Goal: Information Seeking & Learning: Learn about a topic

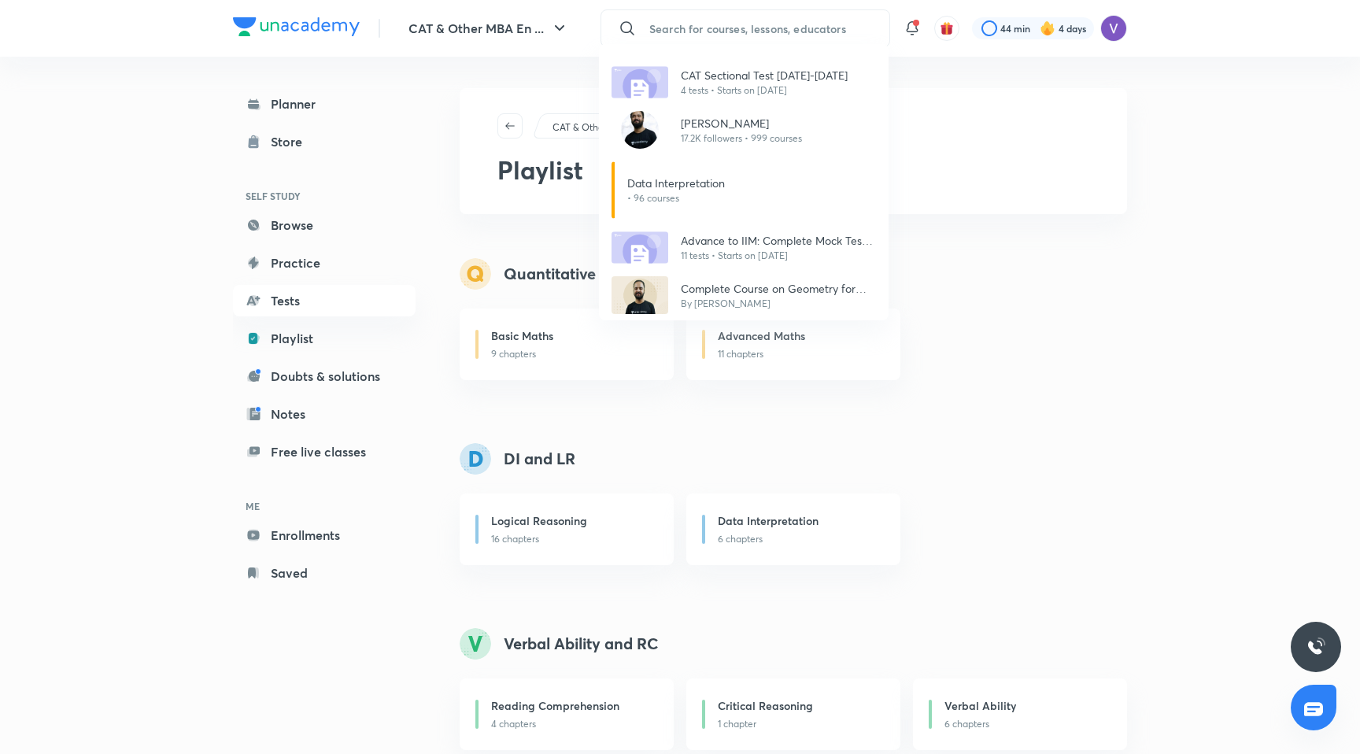
click at [711, 28] on div "CAT Sectional Test [DATE]-[DATE] 4 tests • Starts on [DATE] Raman Tiwari 17.2K …" at bounding box center [680, 377] width 1360 height 754
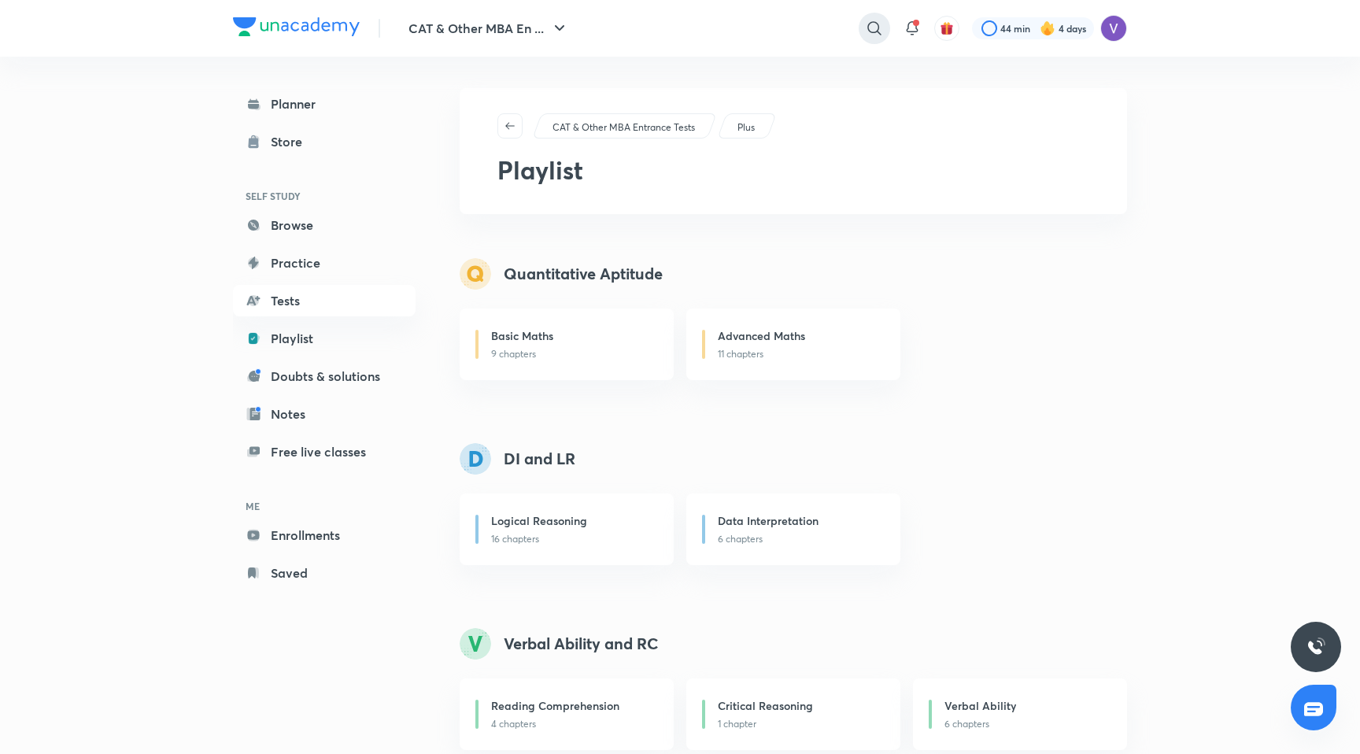
click at [870, 29] on icon at bounding box center [874, 28] width 19 height 19
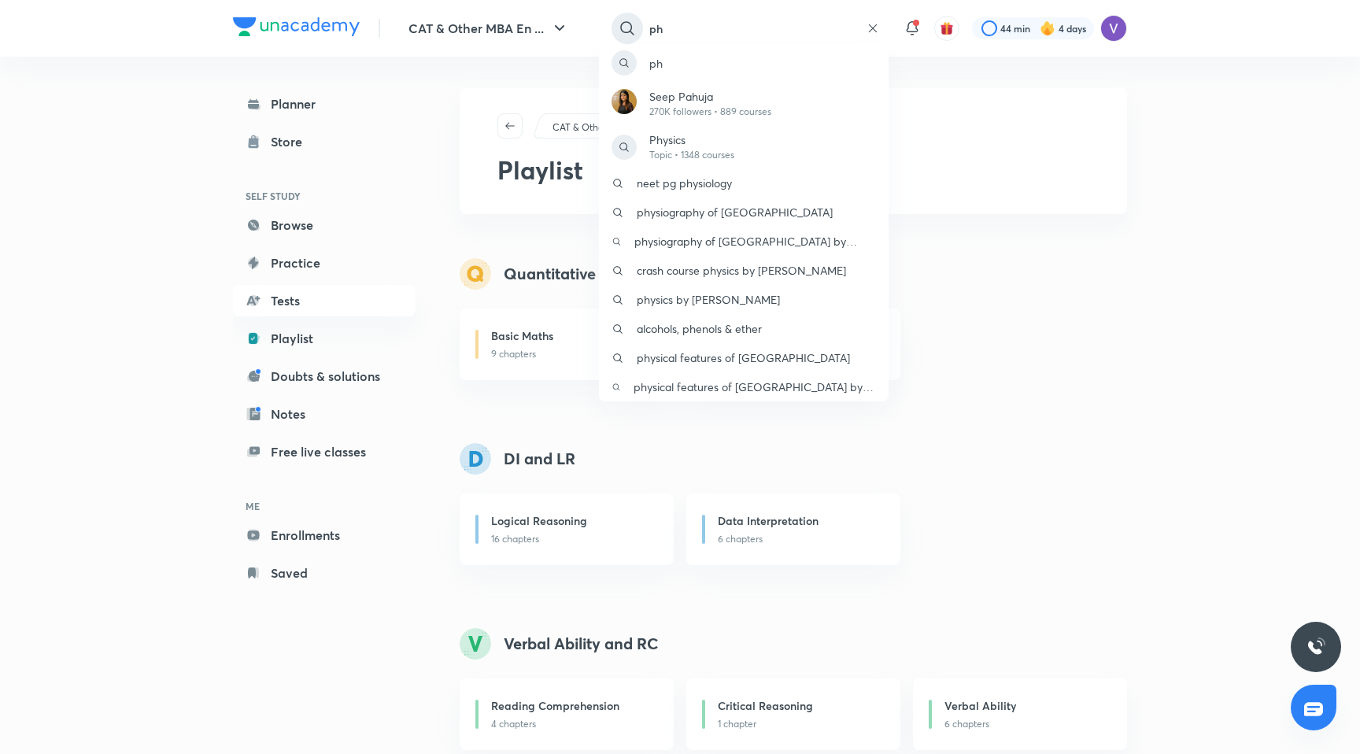
type input "p"
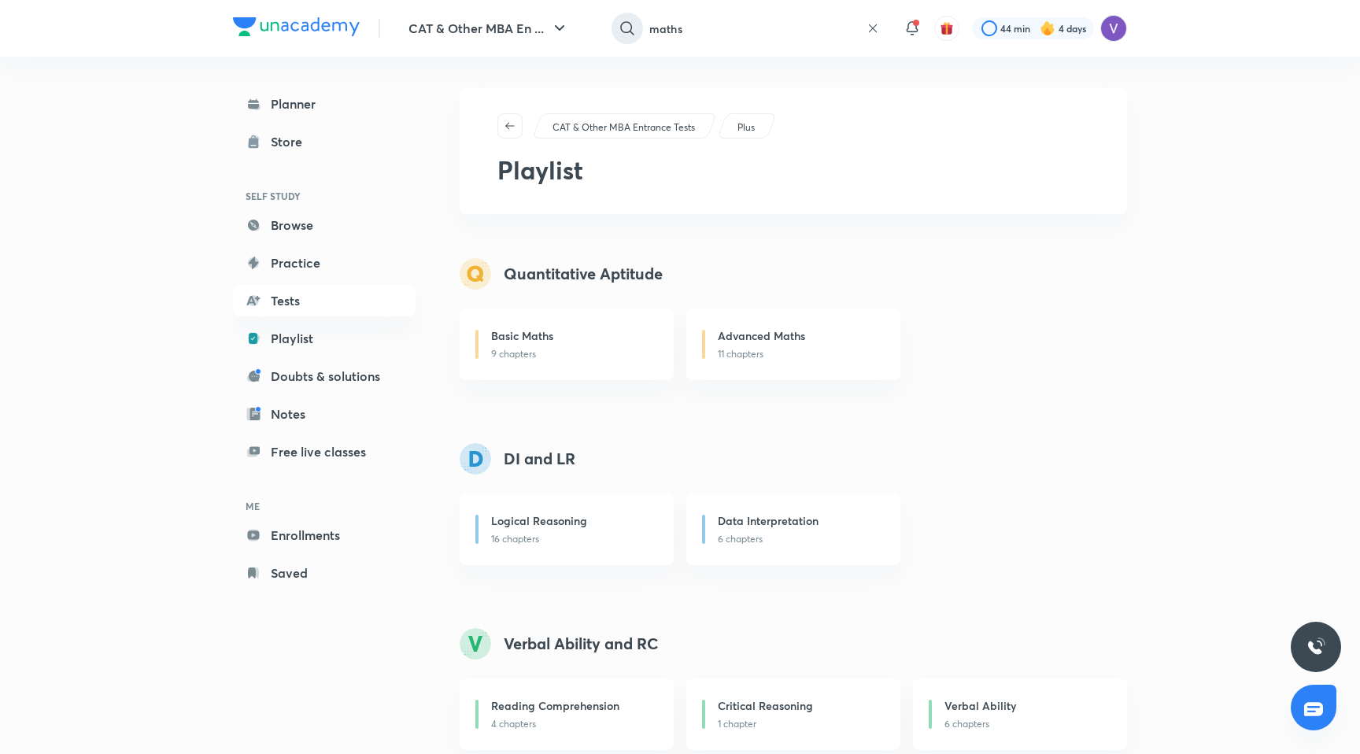
type input "maths"
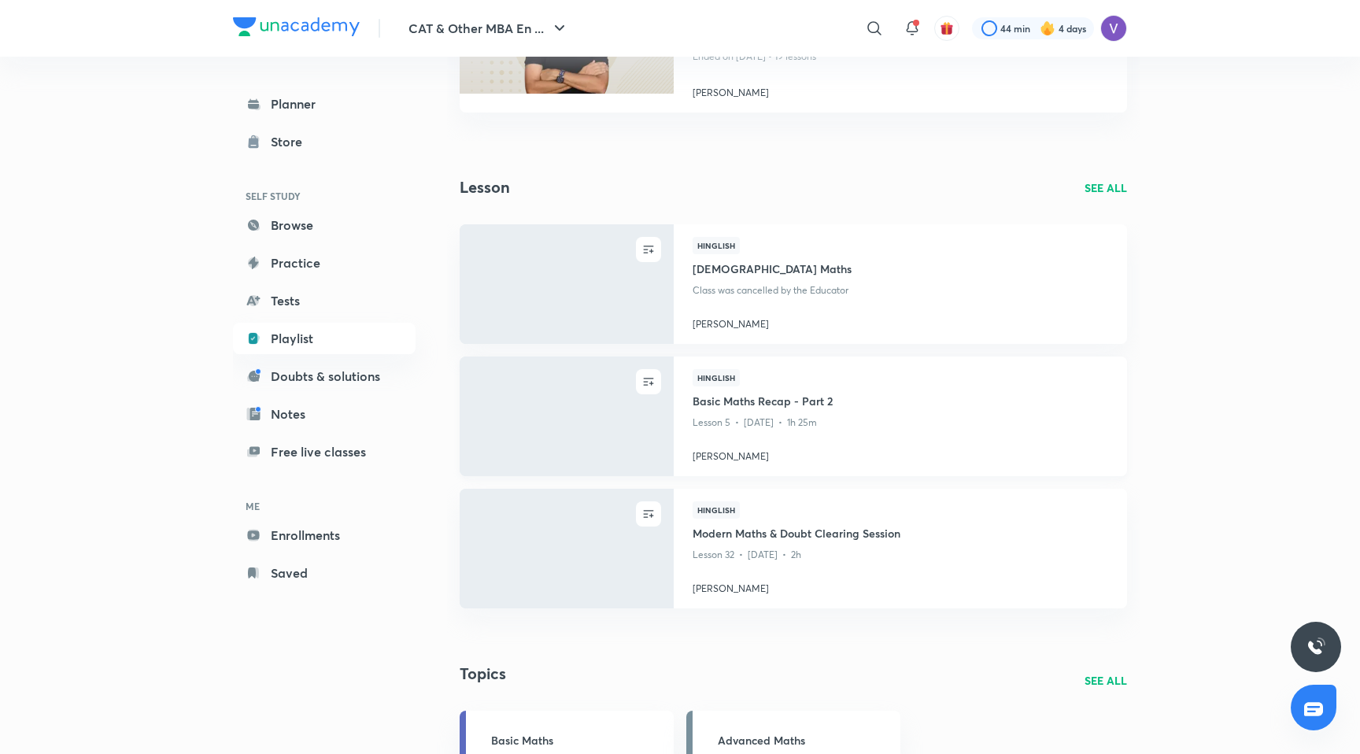
scroll to position [777, 0]
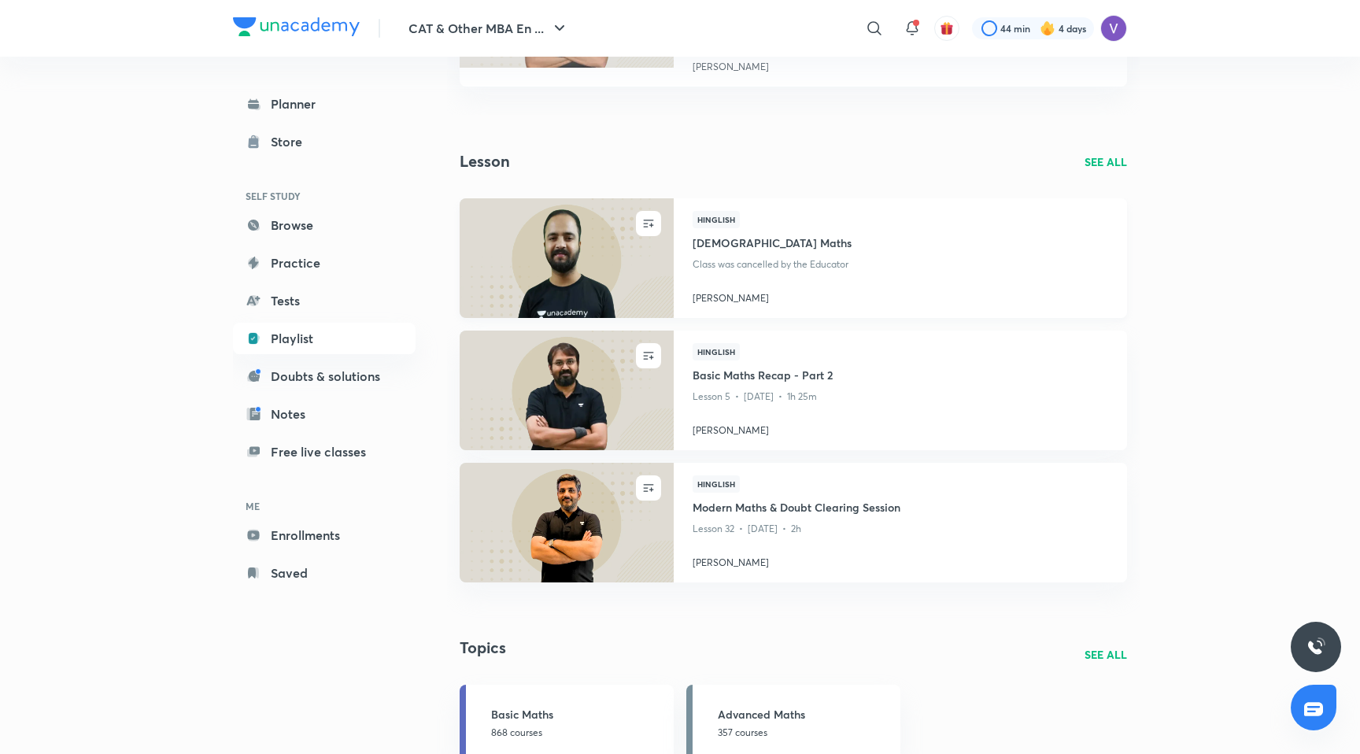
click at [663, 265] on img at bounding box center [566, 258] width 218 height 122
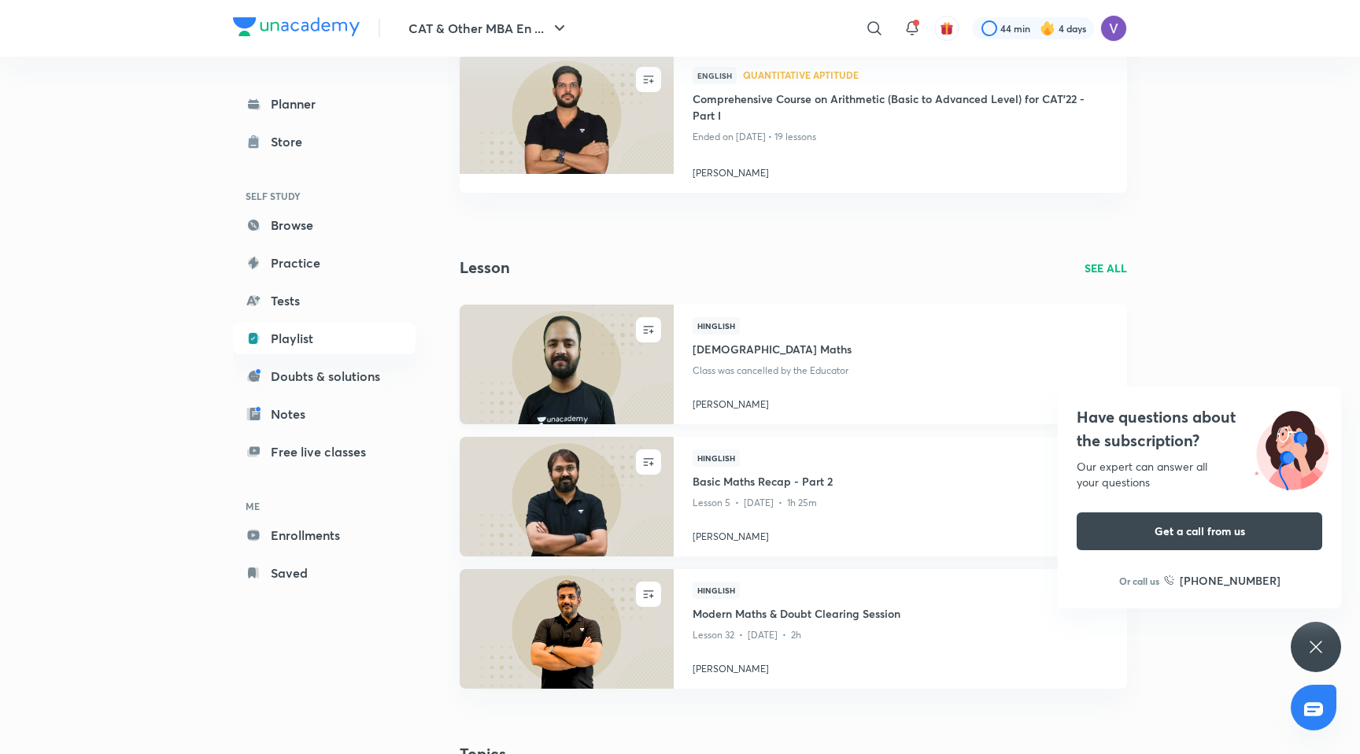
scroll to position [821, 0]
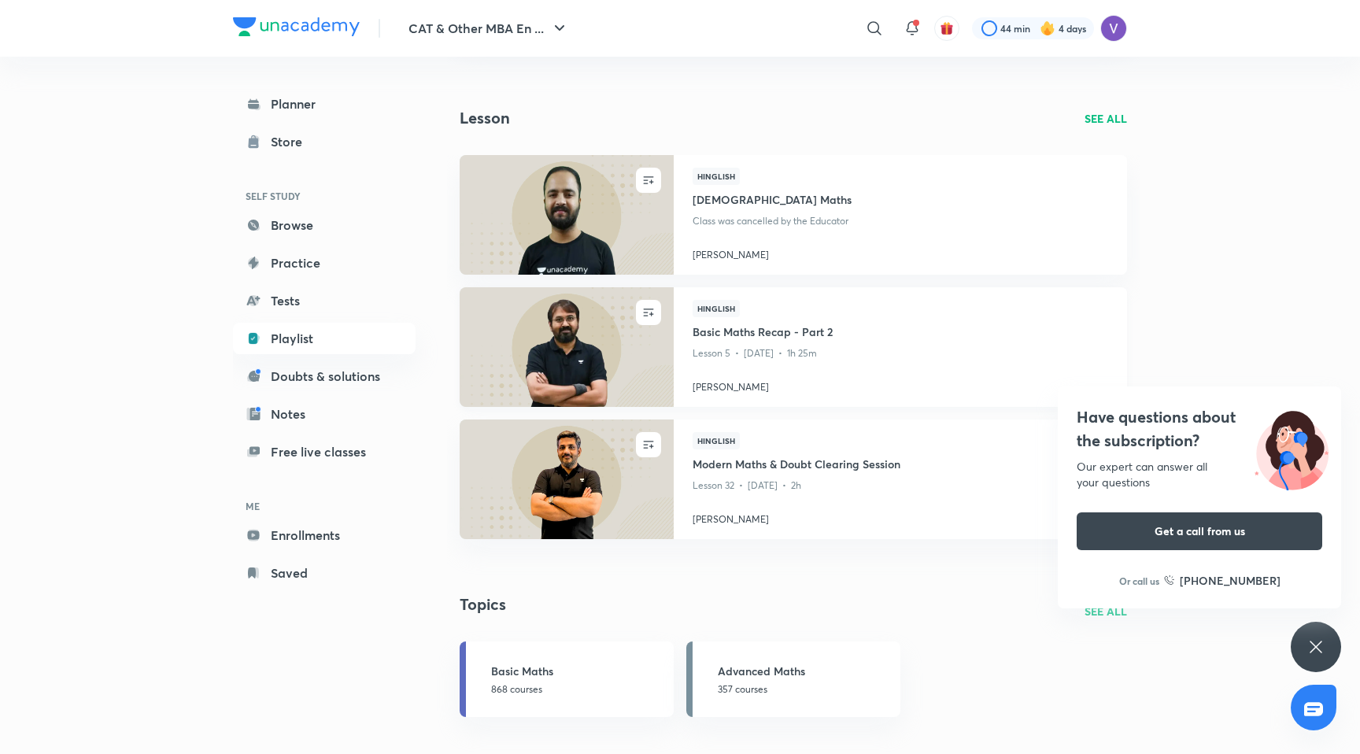
click at [582, 352] on img at bounding box center [566, 347] width 218 height 122
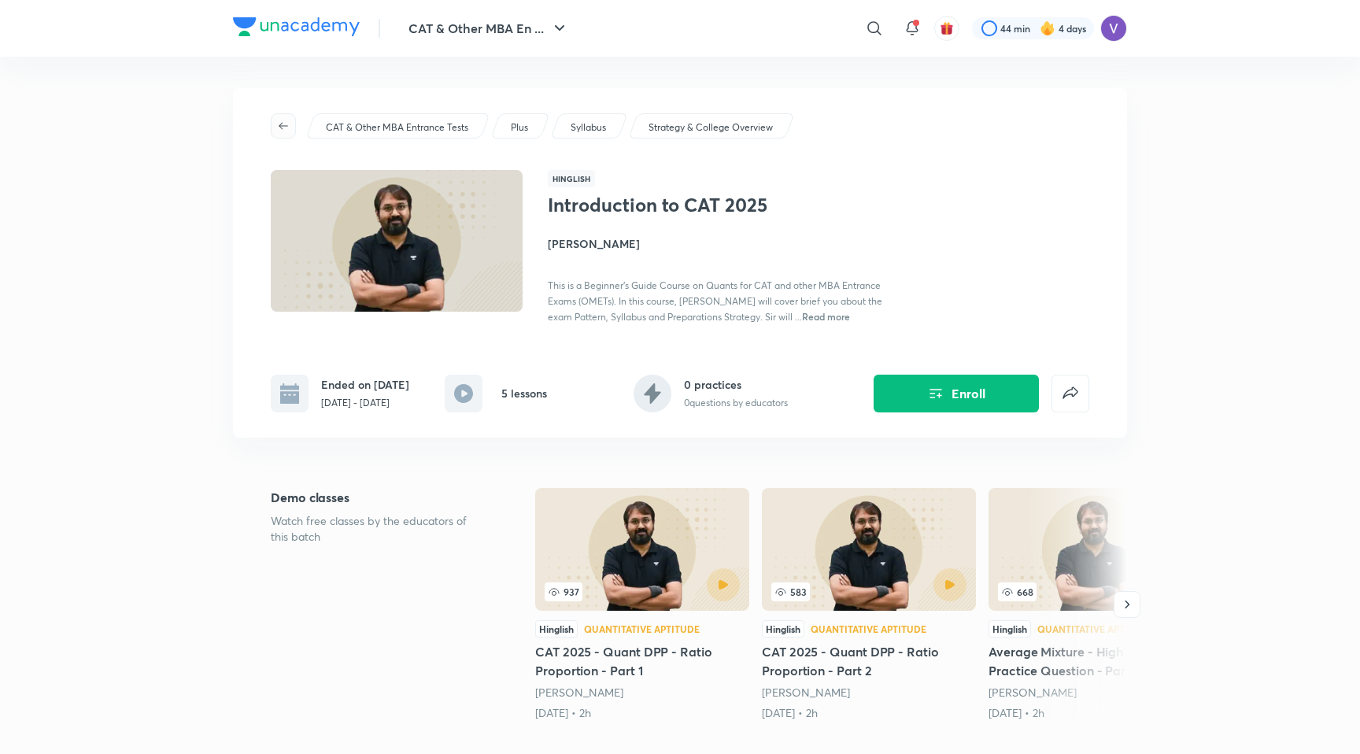
click at [284, 127] on icon "button" at bounding box center [283, 126] width 13 height 13
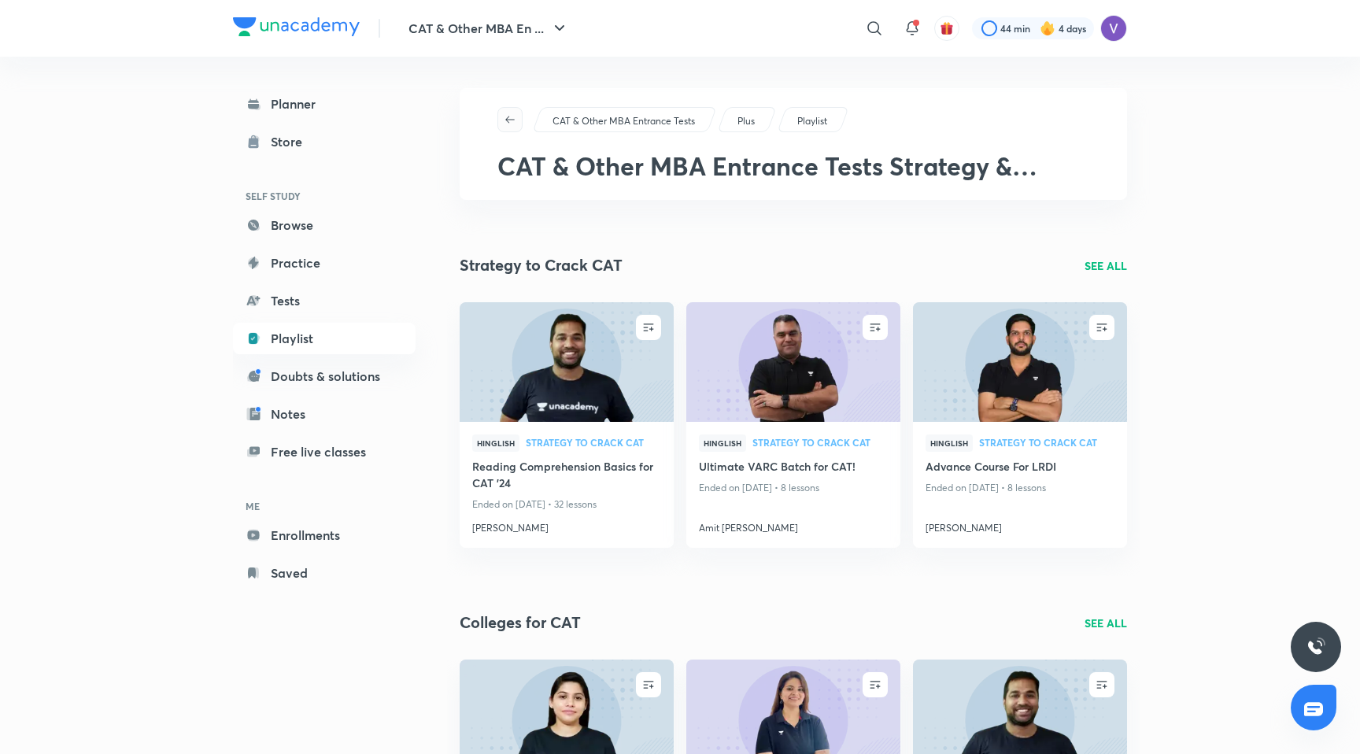
click at [514, 116] on icon "button" at bounding box center [510, 119] width 13 height 13
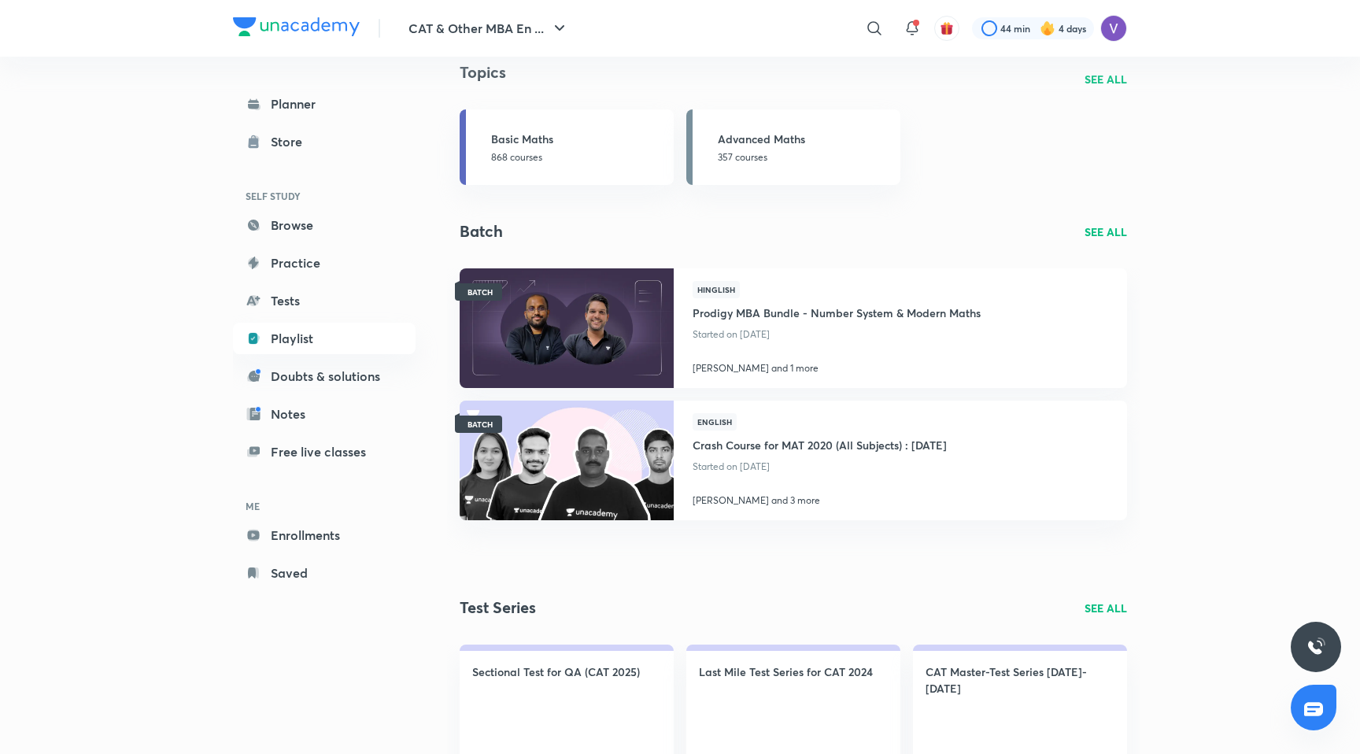
scroll to position [1356, 0]
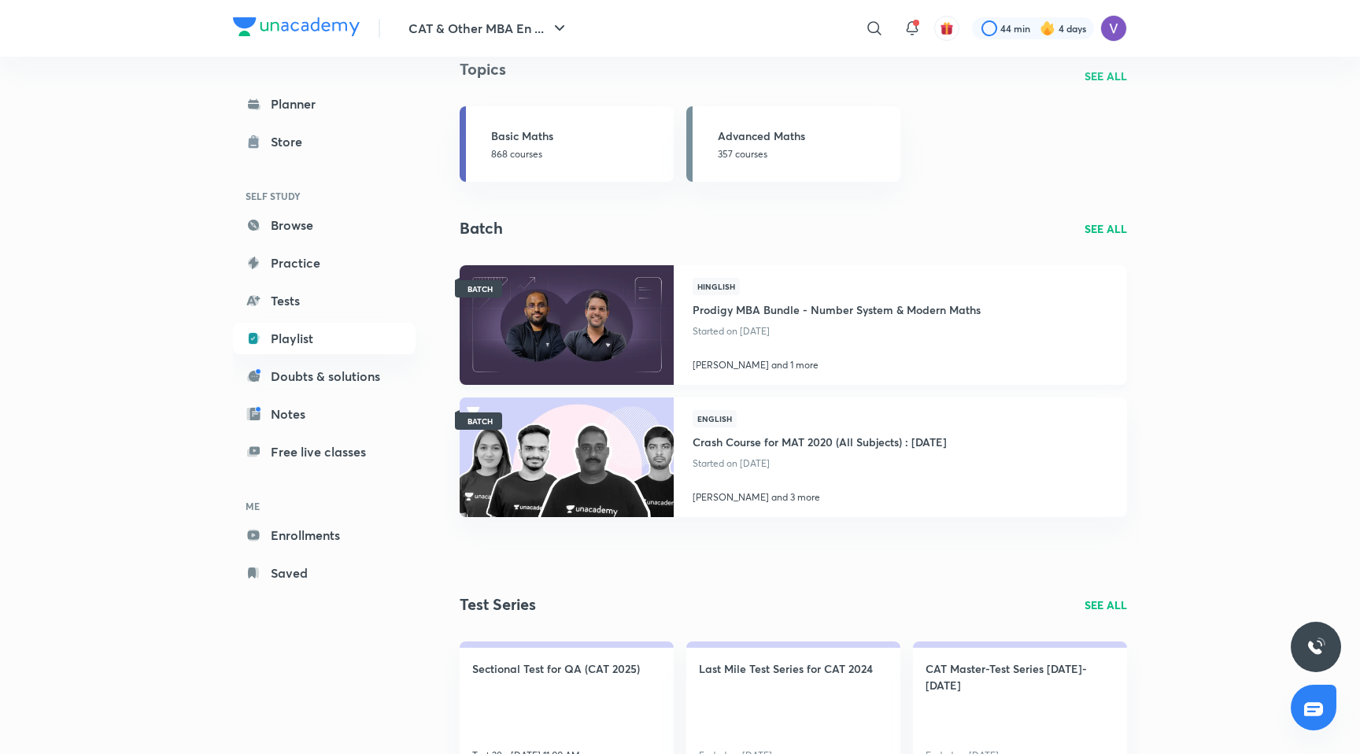
click at [558, 324] on img at bounding box center [566, 325] width 218 height 122
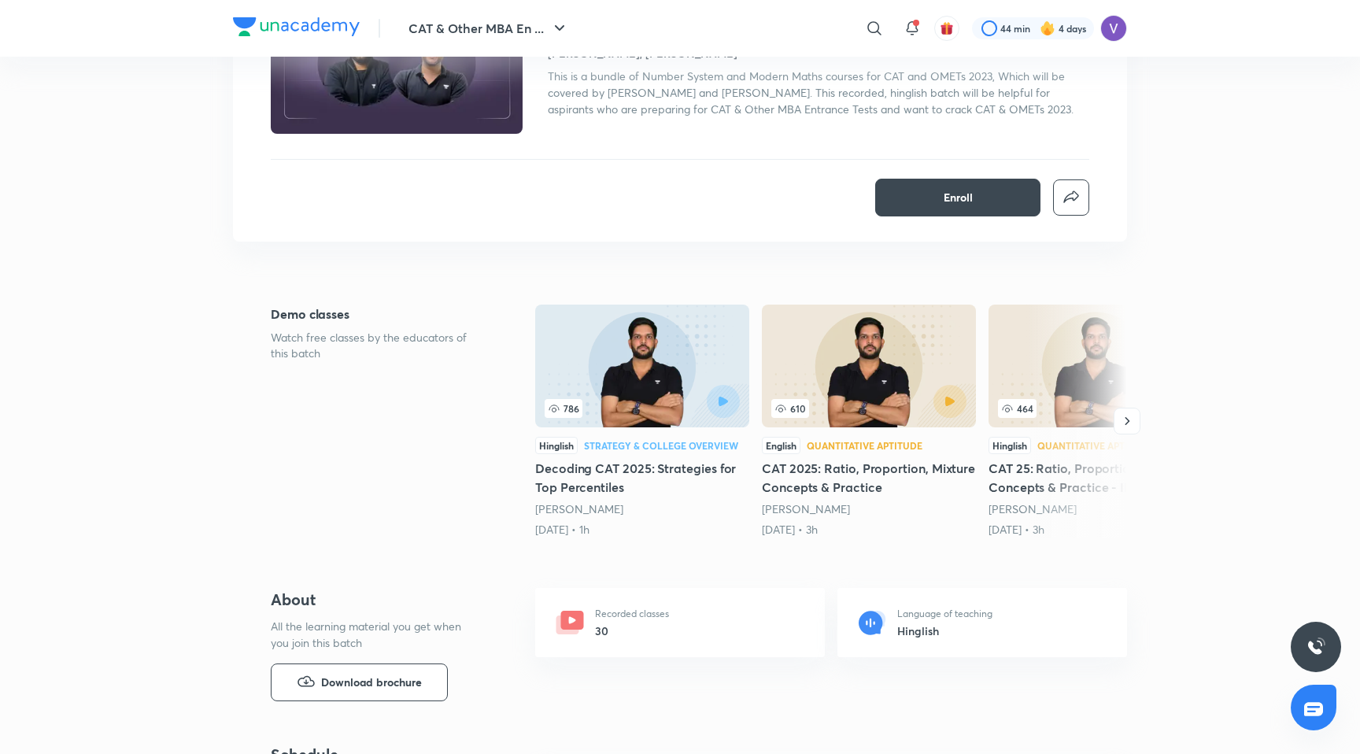
scroll to position [183, 0]
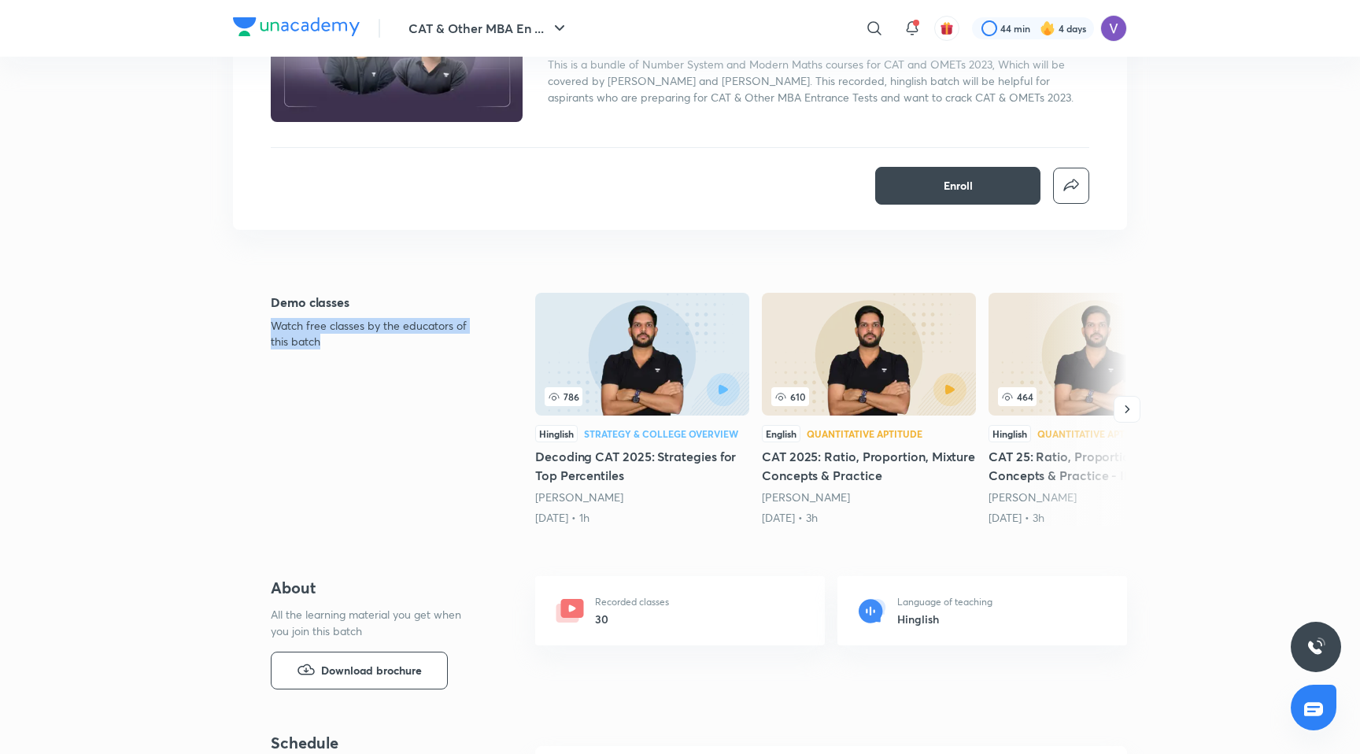
drag, startPoint x: 338, startPoint y: 353, endPoint x: 242, endPoint y: 323, distance: 99.8
click at [242, 323] on div "Demo classes Watch free classes by the educators of this batch 786 Hinglish Str…" at bounding box center [680, 412] width 894 height 239
click at [444, 342] on p "Watch free classes by the educators of this batch" at bounding box center [378, 333] width 214 height 31
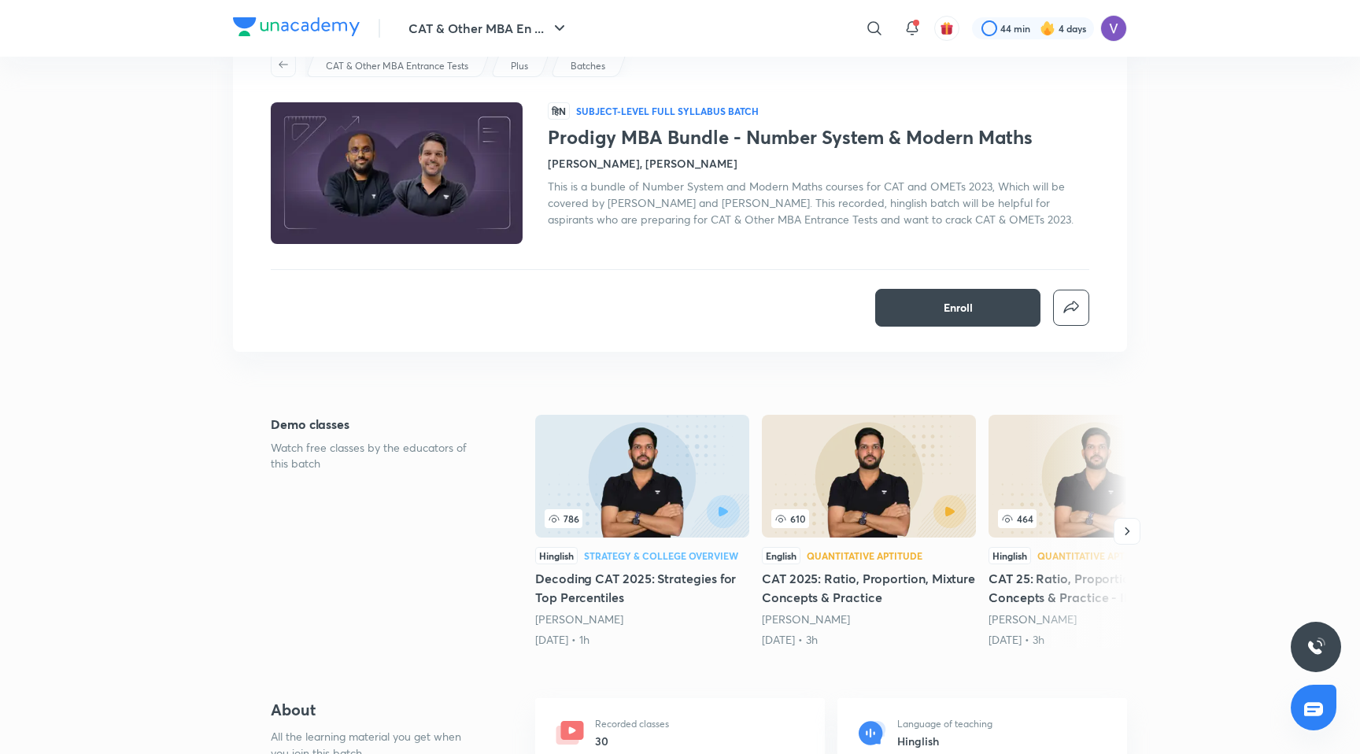
scroll to position [63, 0]
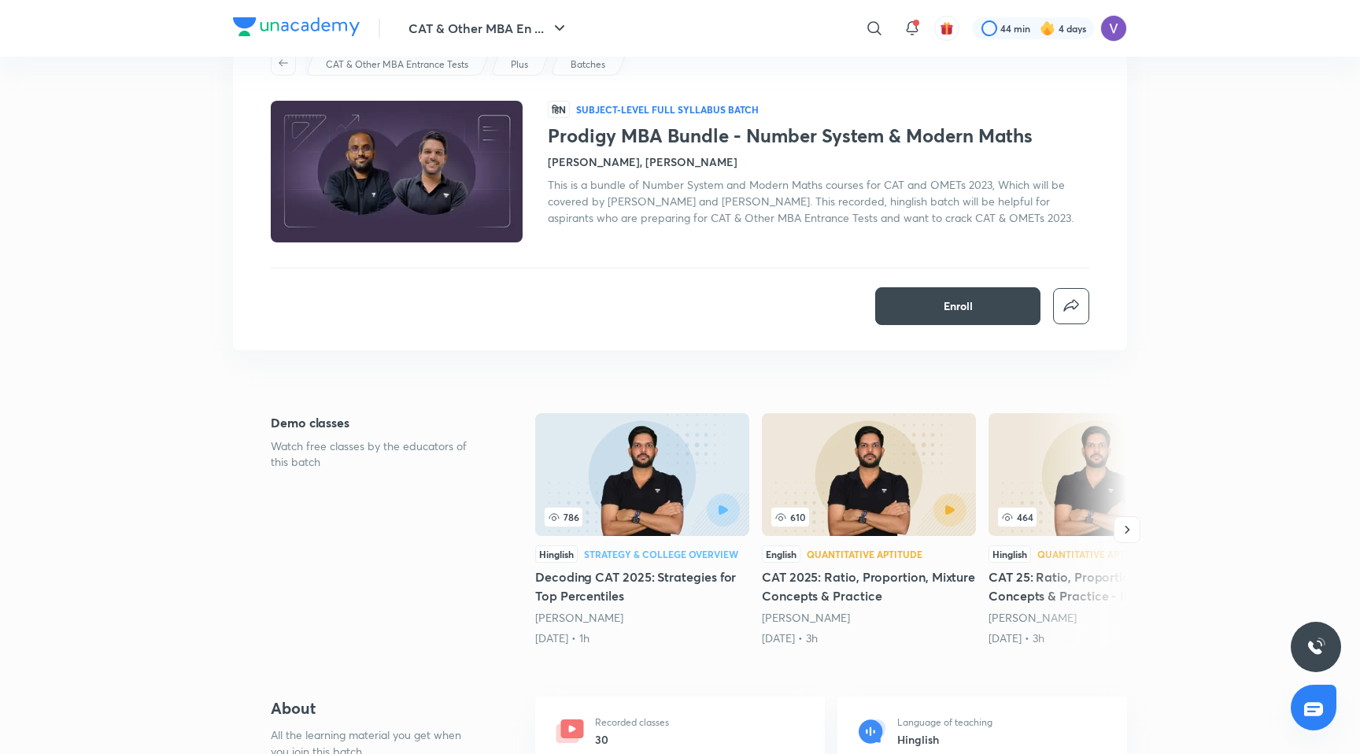
click at [844, 457] on img at bounding box center [869, 474] width 214 height 123
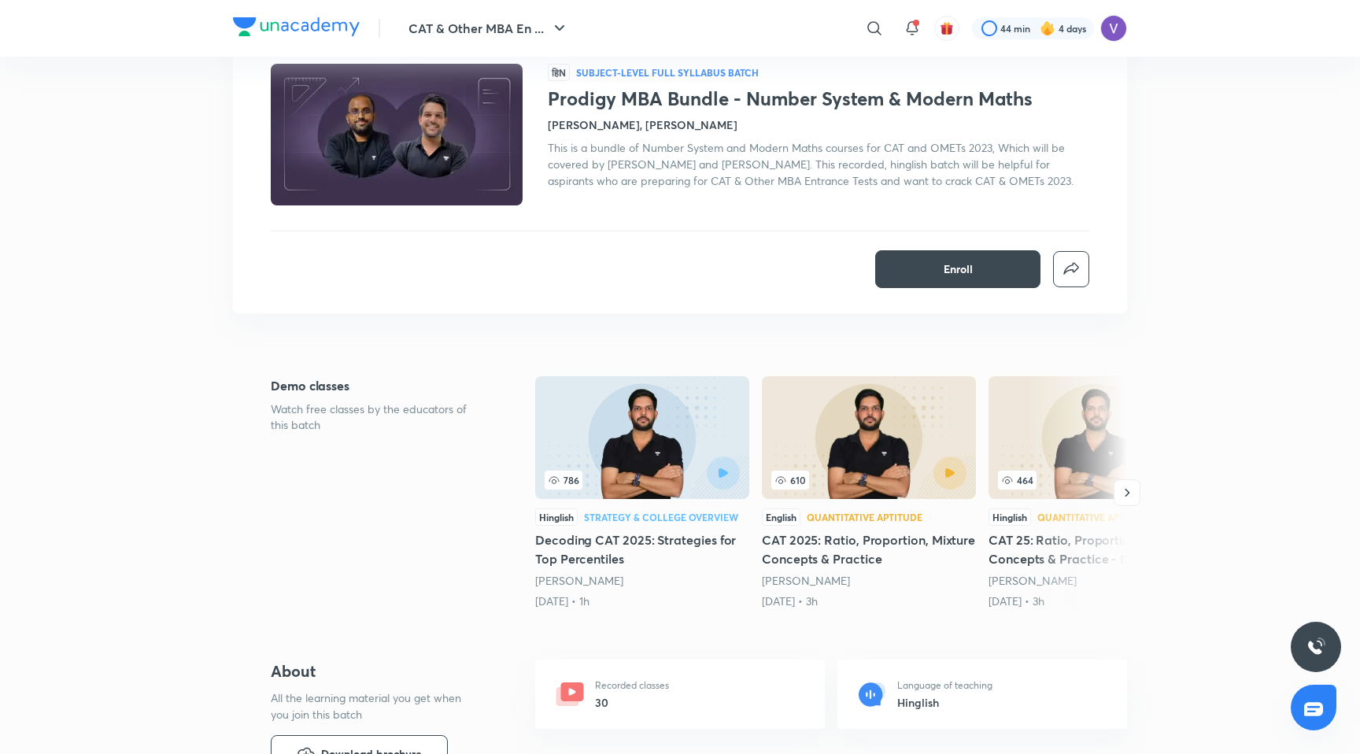
scroll to position [102, 0]
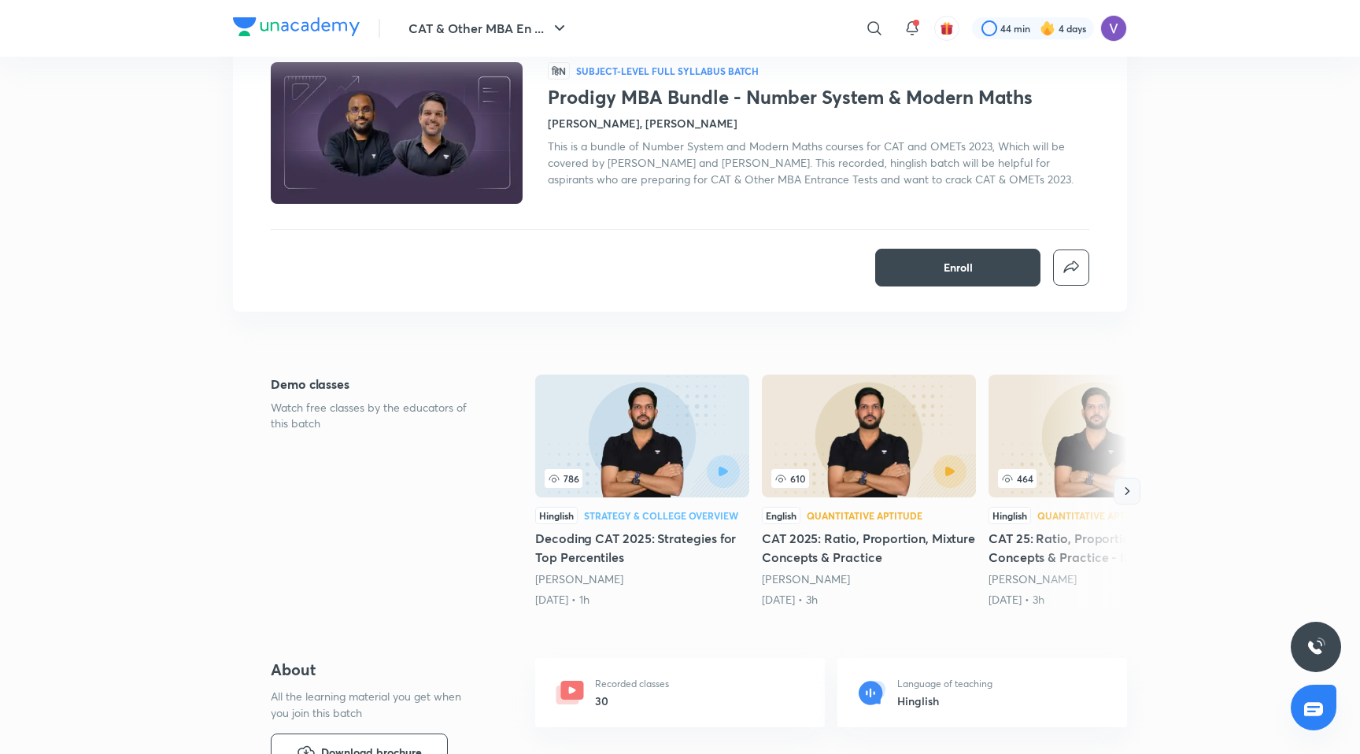
click at [1128, 496] on icon "button" at bounding box center [1127, 491] width 16 height 16
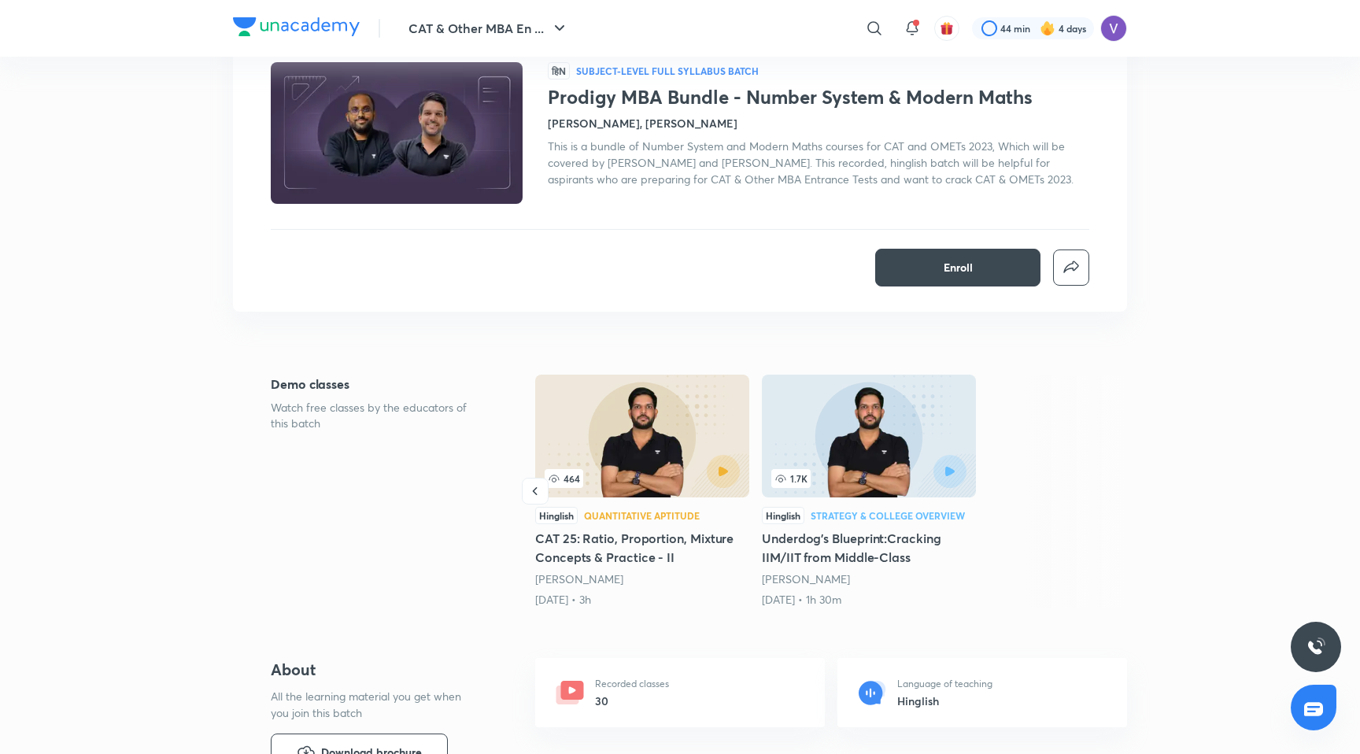
click at [1101, 488] on div at bounding box center [1076, 491] width 101 height 233
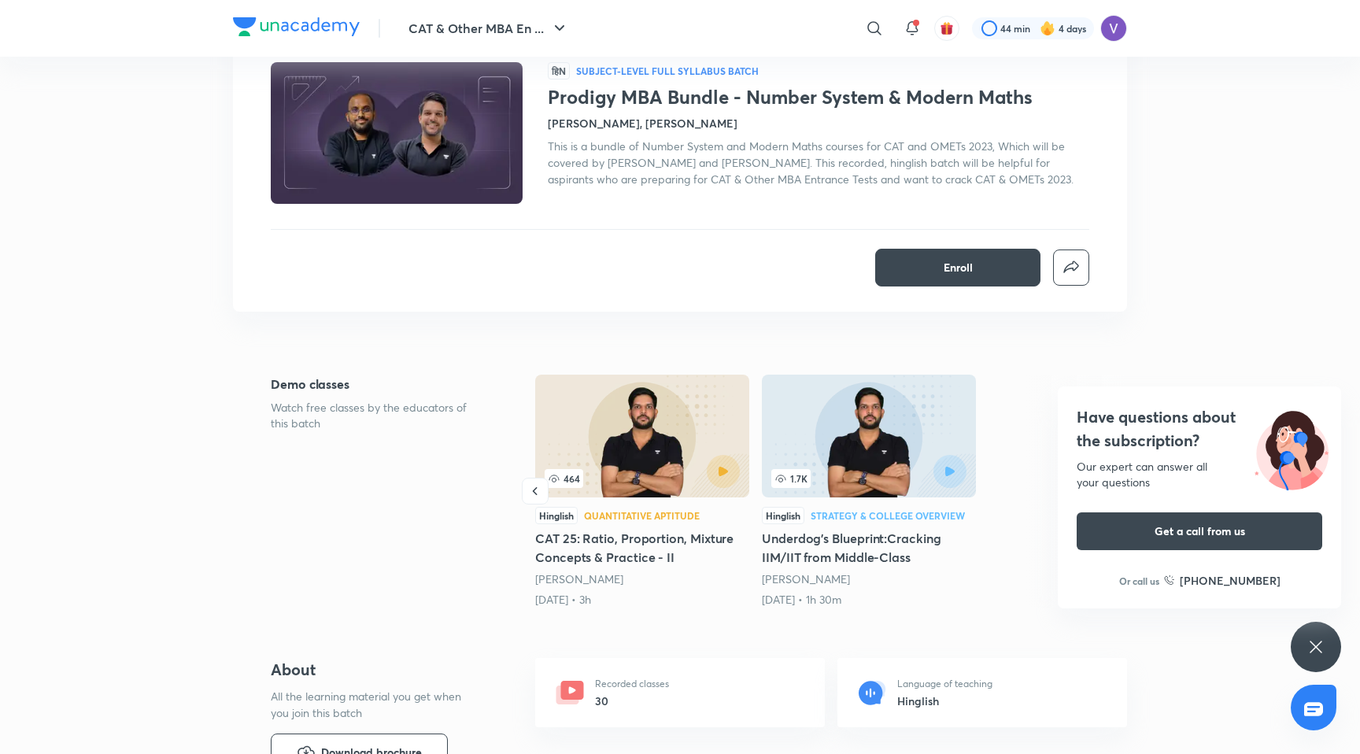
scroll to position [0, 0]
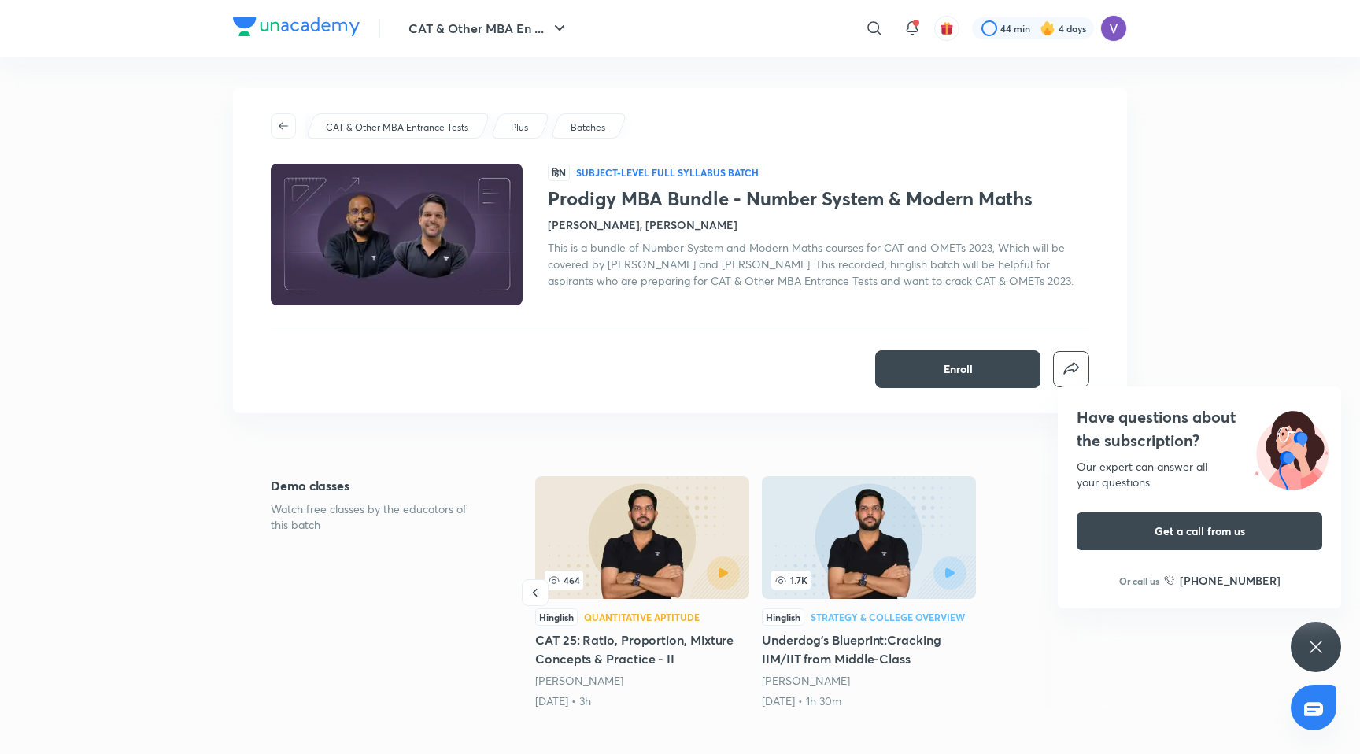
click at [324, 27] on img at bounding box center [296, 26] width 127 height 19
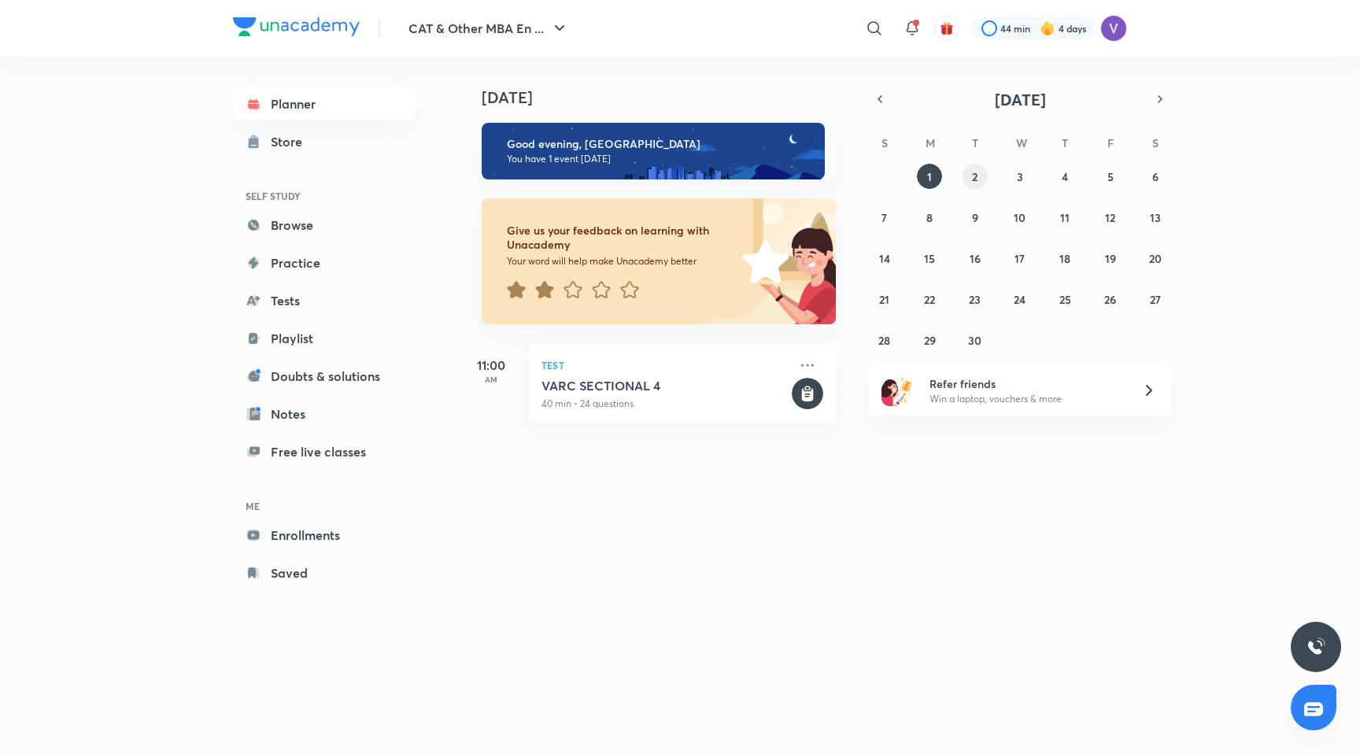
click at [966, 172] on button "2" at bounding box center [974, 176] width 25 height 25
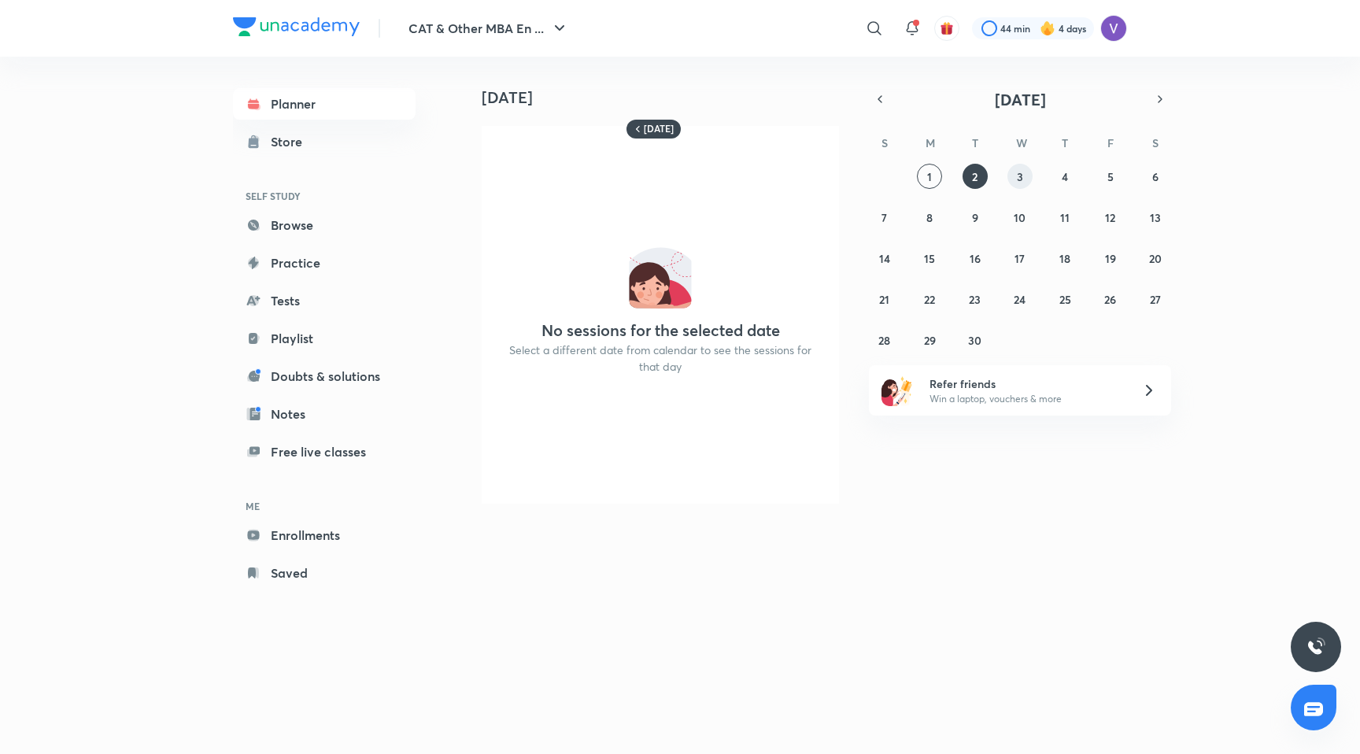
click at [1021, 169] on abbr "3" at bounding box center [1020, 176] width 6 height 15
click at [1058, 182] on button "4" at bounding box center [1064, 176] width 25 height 25
click at [1121, 179] on button "5" at bounding box center [1110, 176] width 25 height 25
click at [1170, 181] on div "31 1 2 3 4 5 6 7 8 9 10 11 12 13 14 15 16 17 18 19 20 21 22 23 24 25 26 27 28 2…" at bounding box center [1020, 258] width 302 height 189
click at [1147, 178] on button "6" at bounding box center [1155, 176] width 25 height 25
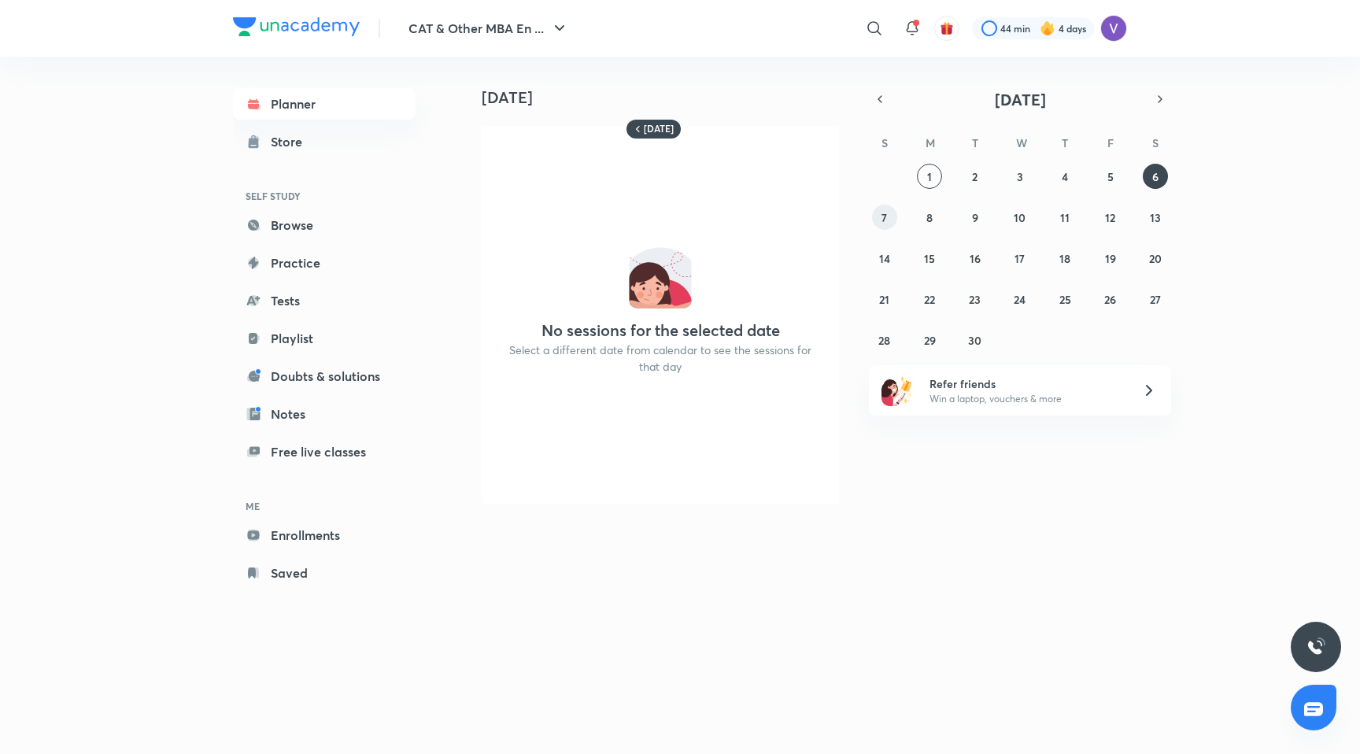
click at [892, 215] on button "7" at bounding box center [884, 217] width 25 height 25
click at [924, 213] on button "8" at bounding box center [929, 217] width 25 height 25
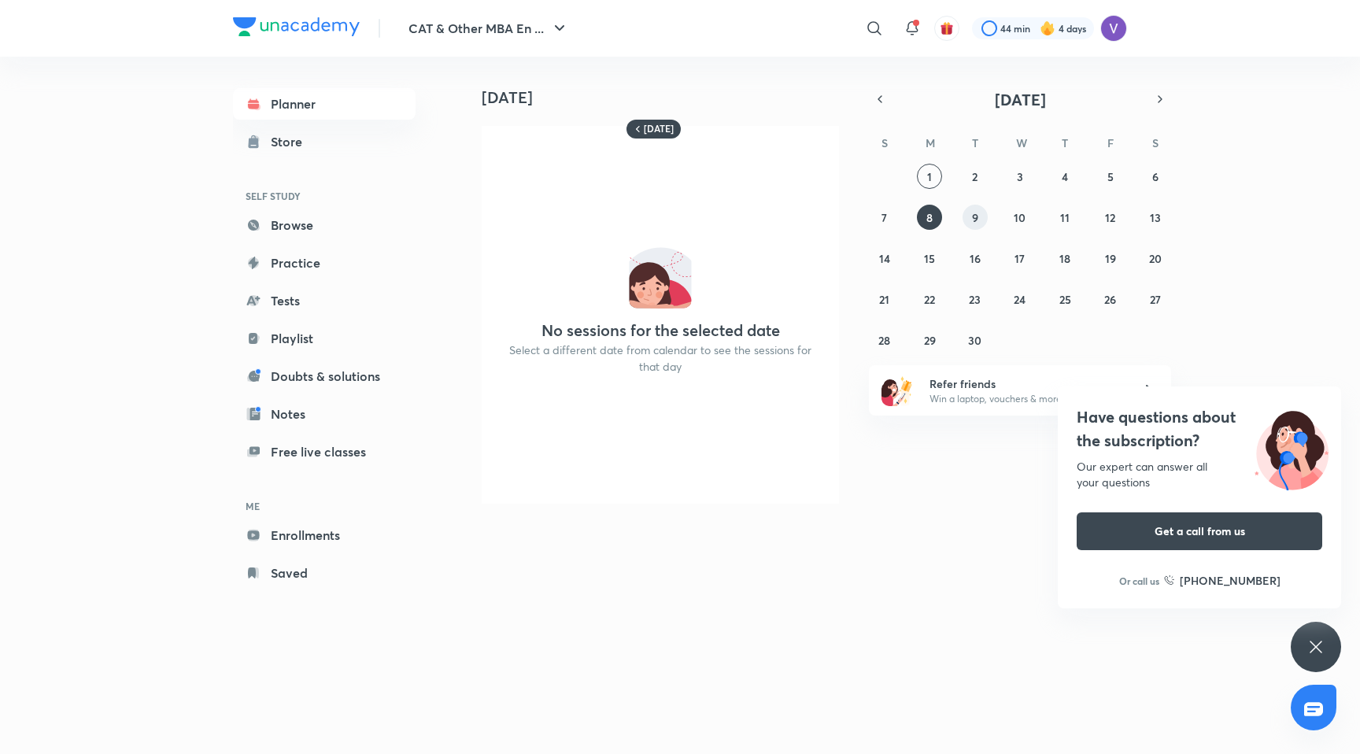
click at [977, 218] on abbr "9" at bounding box center [975, 217] width 6 height 15
click at [1010, 220] on button "10" at bounding box center [1019, 217] width 25 height 25
